Goal: Task Accomplishment & Management: Use online tool/utility

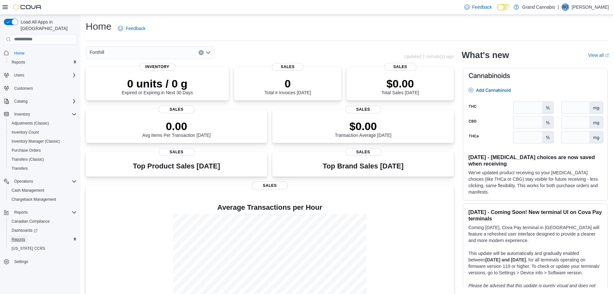
click at [17, 237] on span "Reports" at bounding box center [19, 239] width 14 height 5
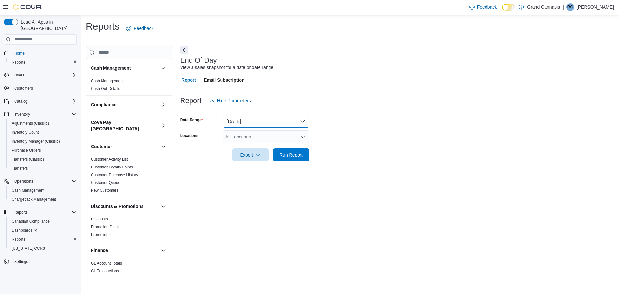
click at [246, 122] on button "Today" at bounding box center [266, 121] width 86 height 13
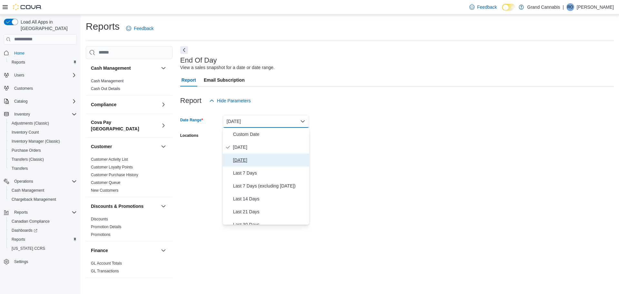
click at [244, 162] on span "Yesterday" at bounding box center [269, 160] width 73 height 8
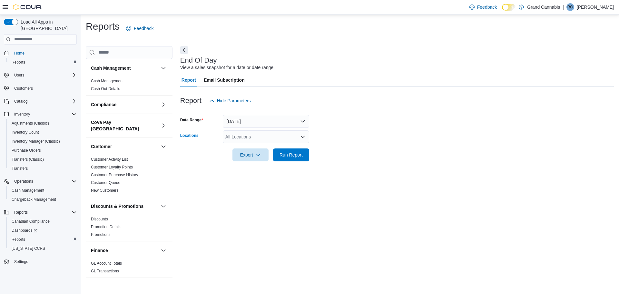
click at [298, 137] on div "All Locations" at bounding box center [266, 136] width 86 height 13
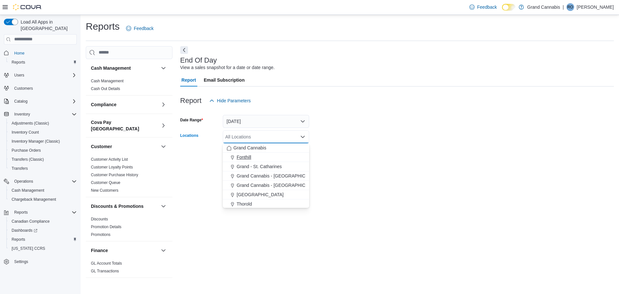
click at [251, 154] on span "Fonthill" at bounding box center [244, 157] width 15 height 6
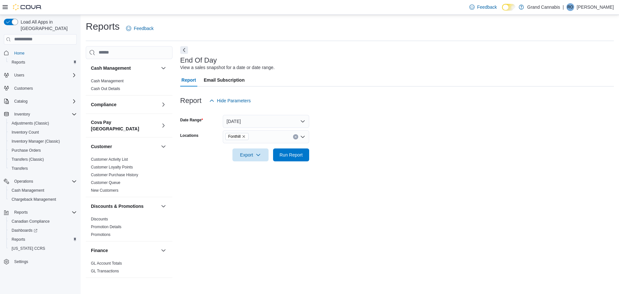
drag, startPoint x: 328, startPoint y: 127, endPoint x: 309, endPoint y: 143, distance: 24.7
click at [327, 128] on form "Date Range Yesterday Locations Fonthill Export Run Report" at bounding box center [396, 134] width 433 height 54
click at [290, 153] on span "Run Report" at bounding box center [290, 154] width 23 height 6
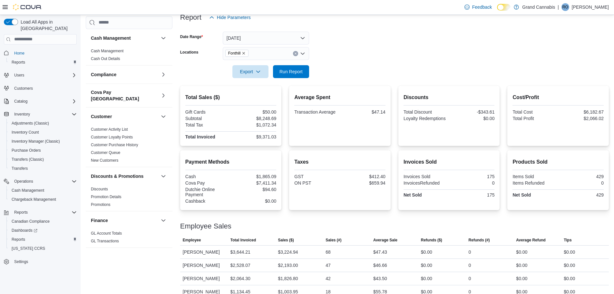
scroll to position [93, 0]
